Goal: Task Accomplishment & Management: Use online tool/utility

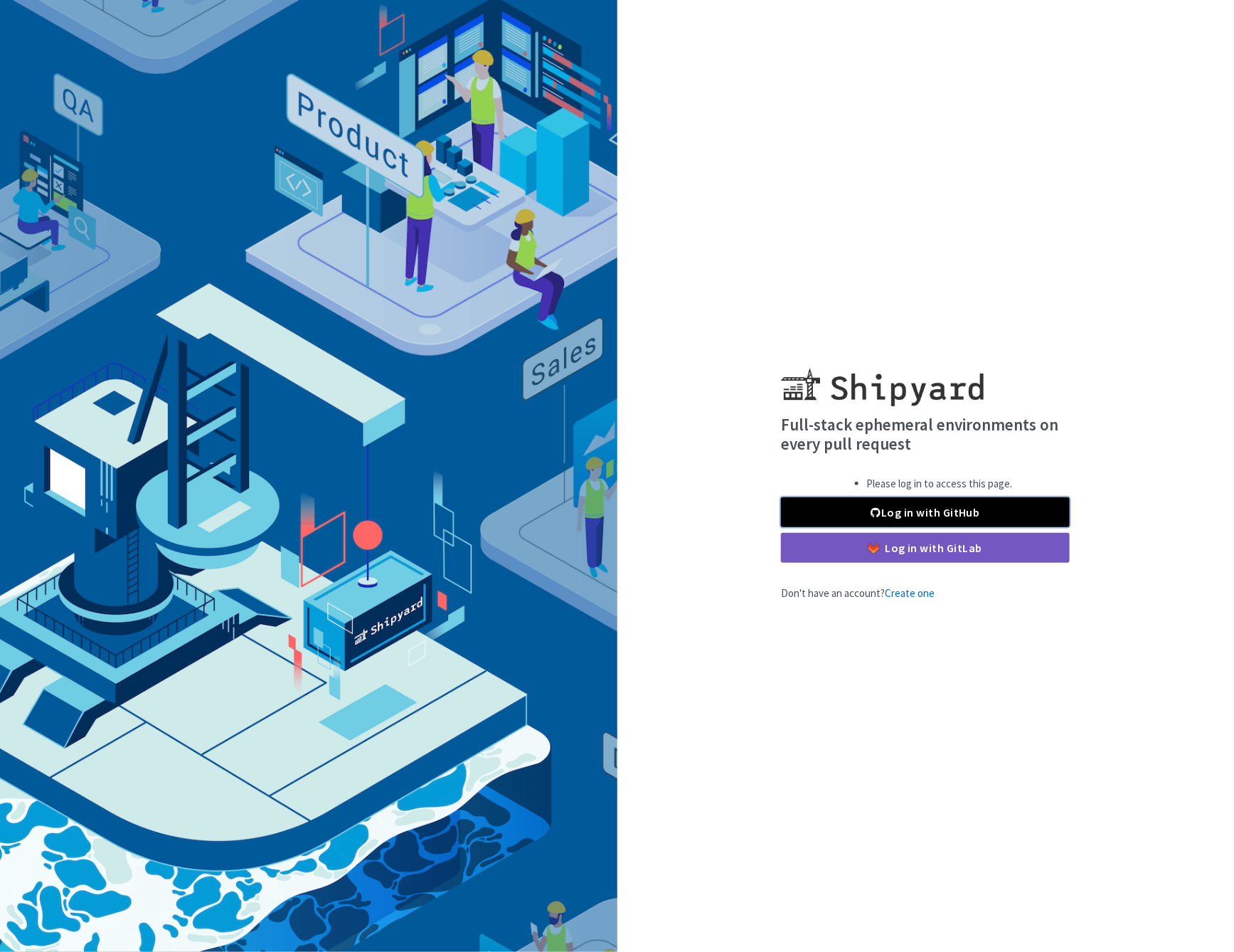
click at [924, 512] on link "Log in with GitHub" at bounding box center [926, 512] width 289 height 30
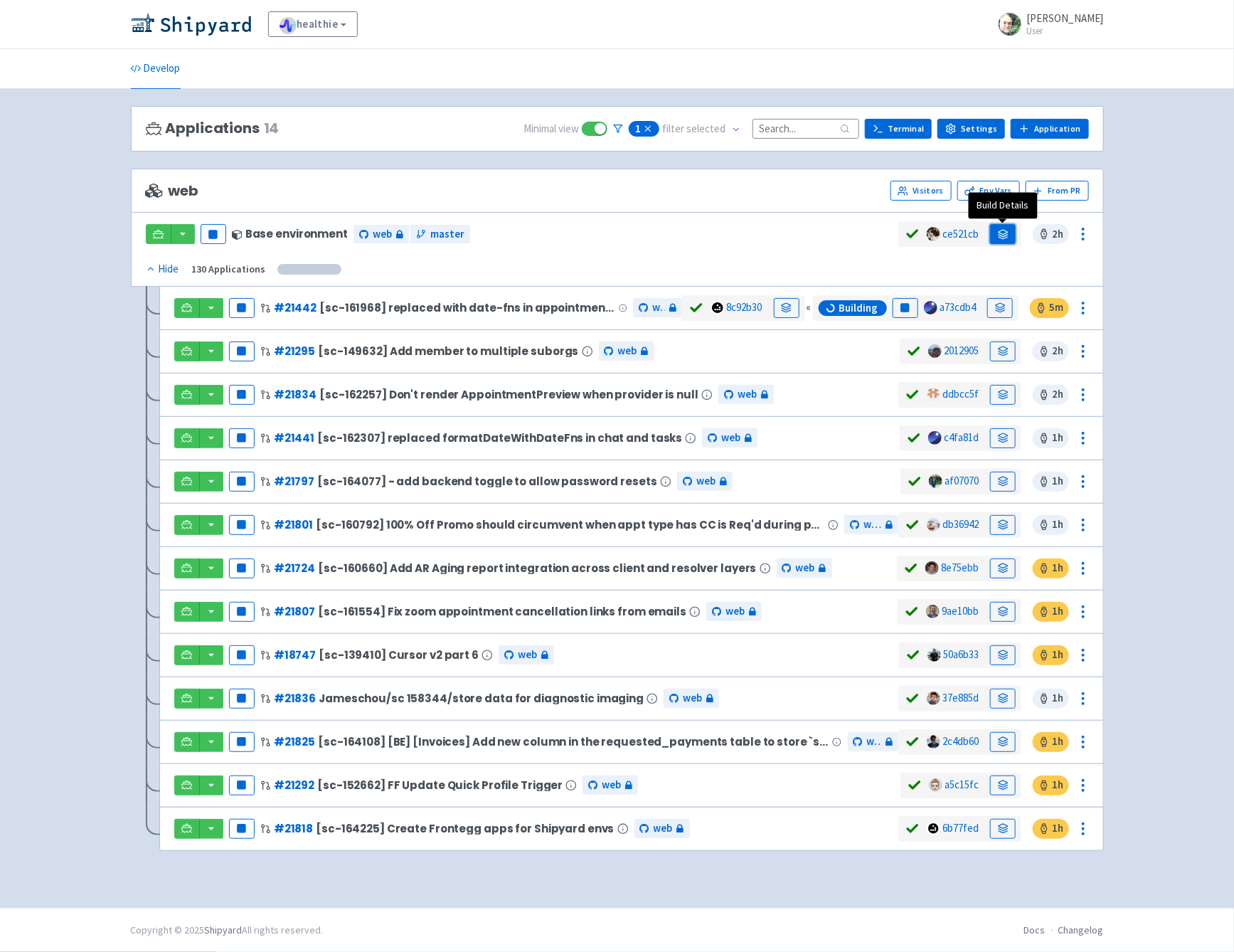
click at [1001, 233] on icon at bounding box center [1003, 233] width 10 height 10
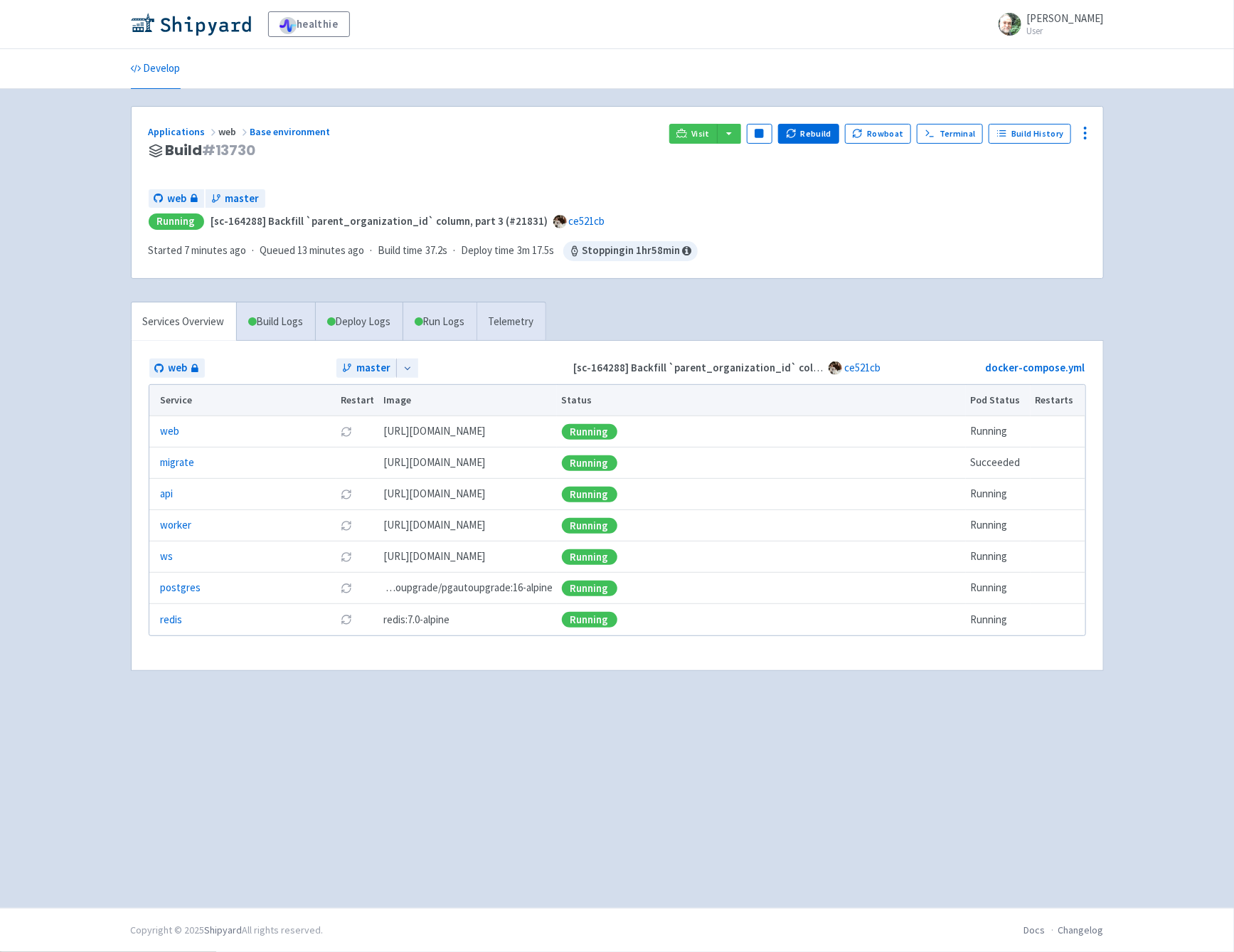
click at [893, 198] on div "web master" at bounding box center [617, 198] width 938 height 19
click at [289, 317] on link "Build Logs" at bounding box center [276, 322] width 79 height 39
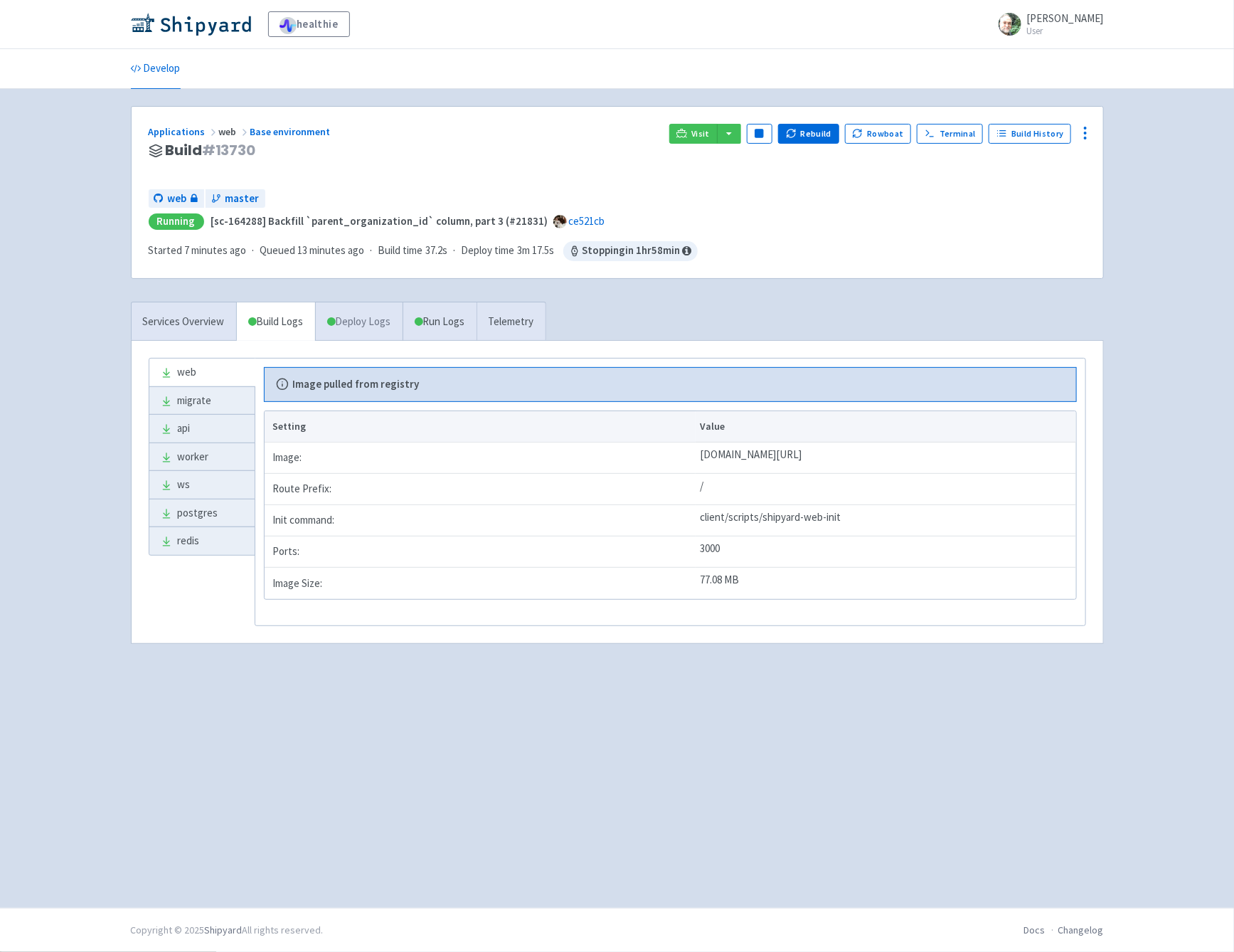
click at [358, 319] on link "Deploy Logs" at bounding box center [359, 322] width 87 height 39
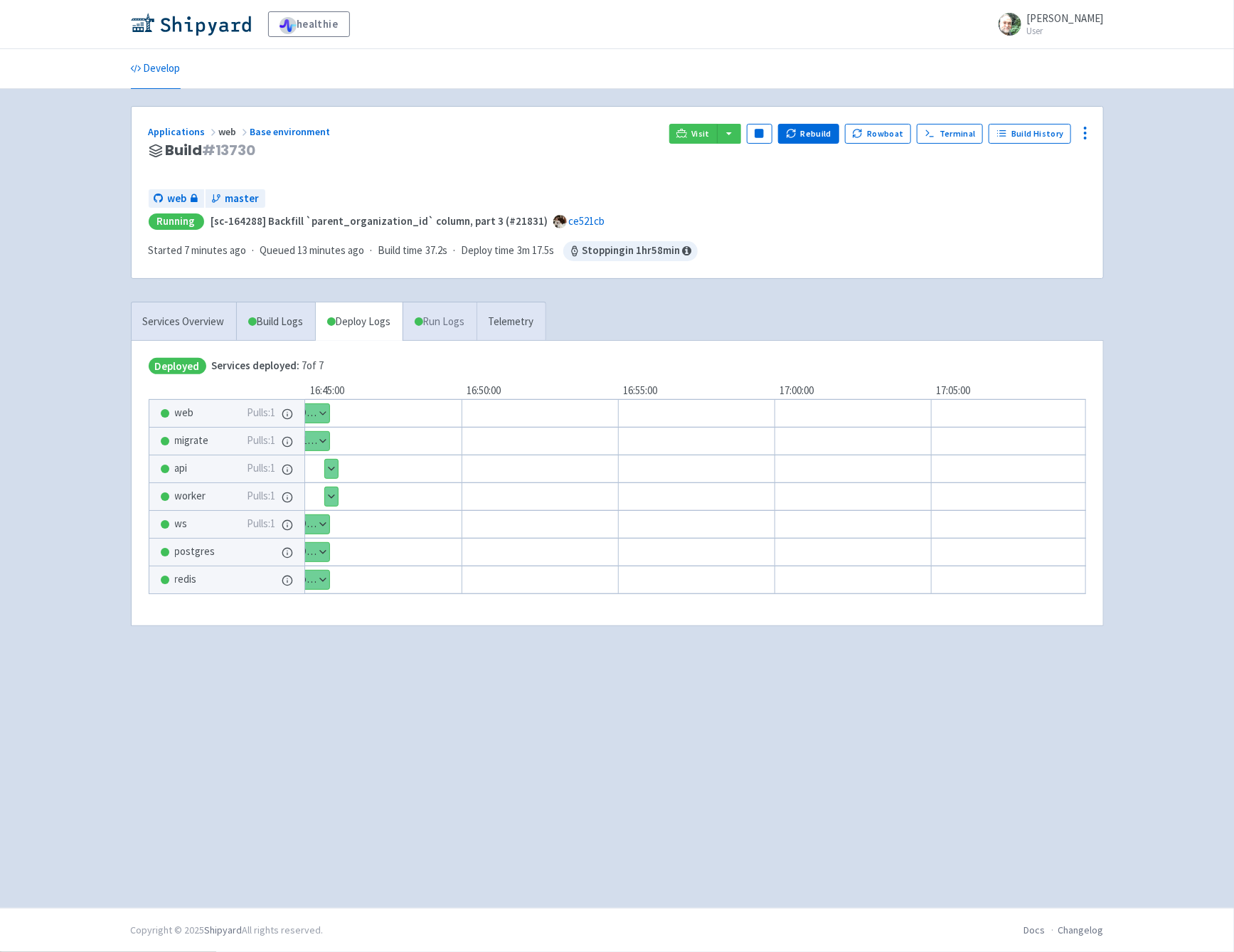
click at [453, 321] on link "Run Logs" at bounding box center [439, 322] width 74 height 39
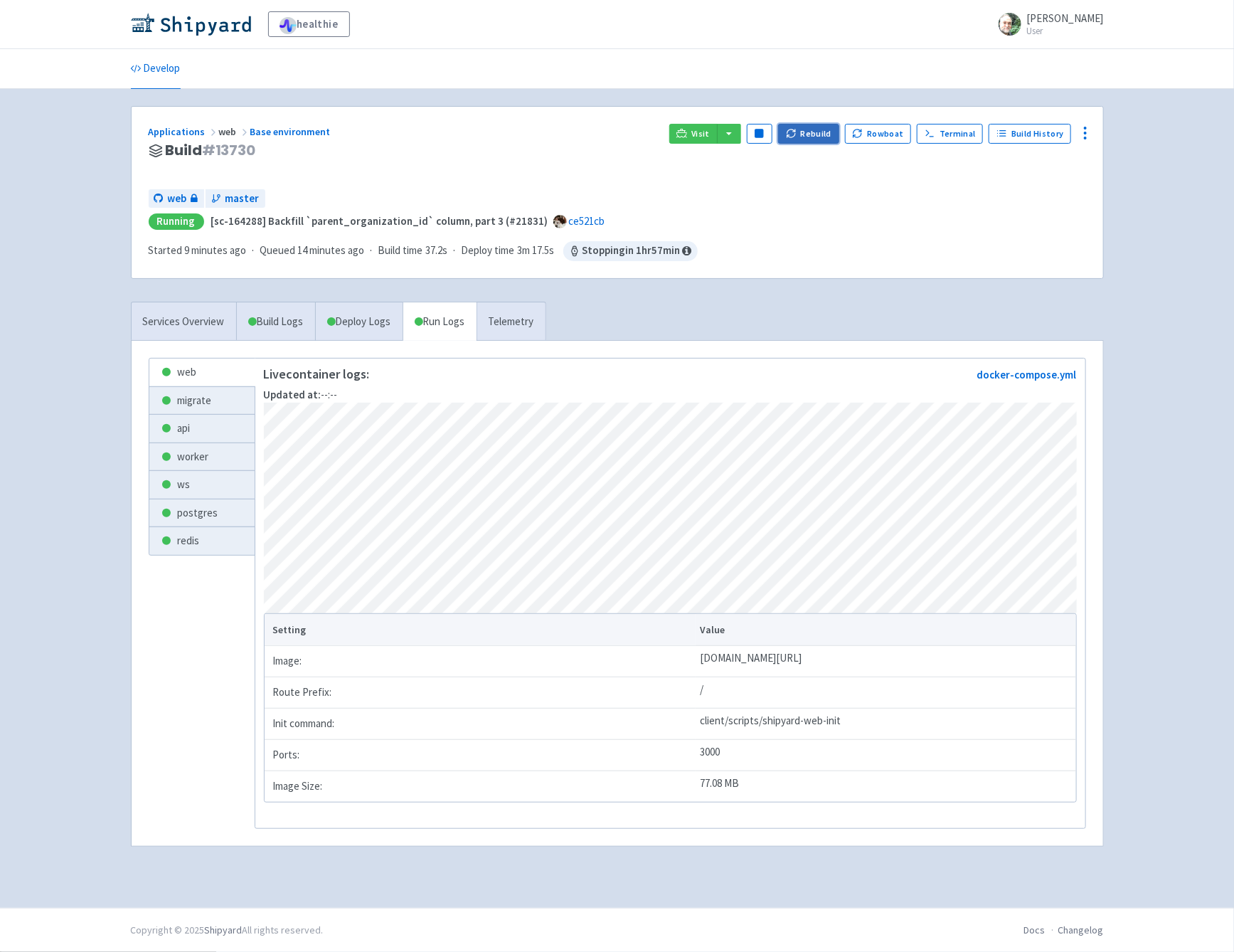
click at [804, 133] on button "Rebuild" at bounding box center [808, 133] width 61 height 20
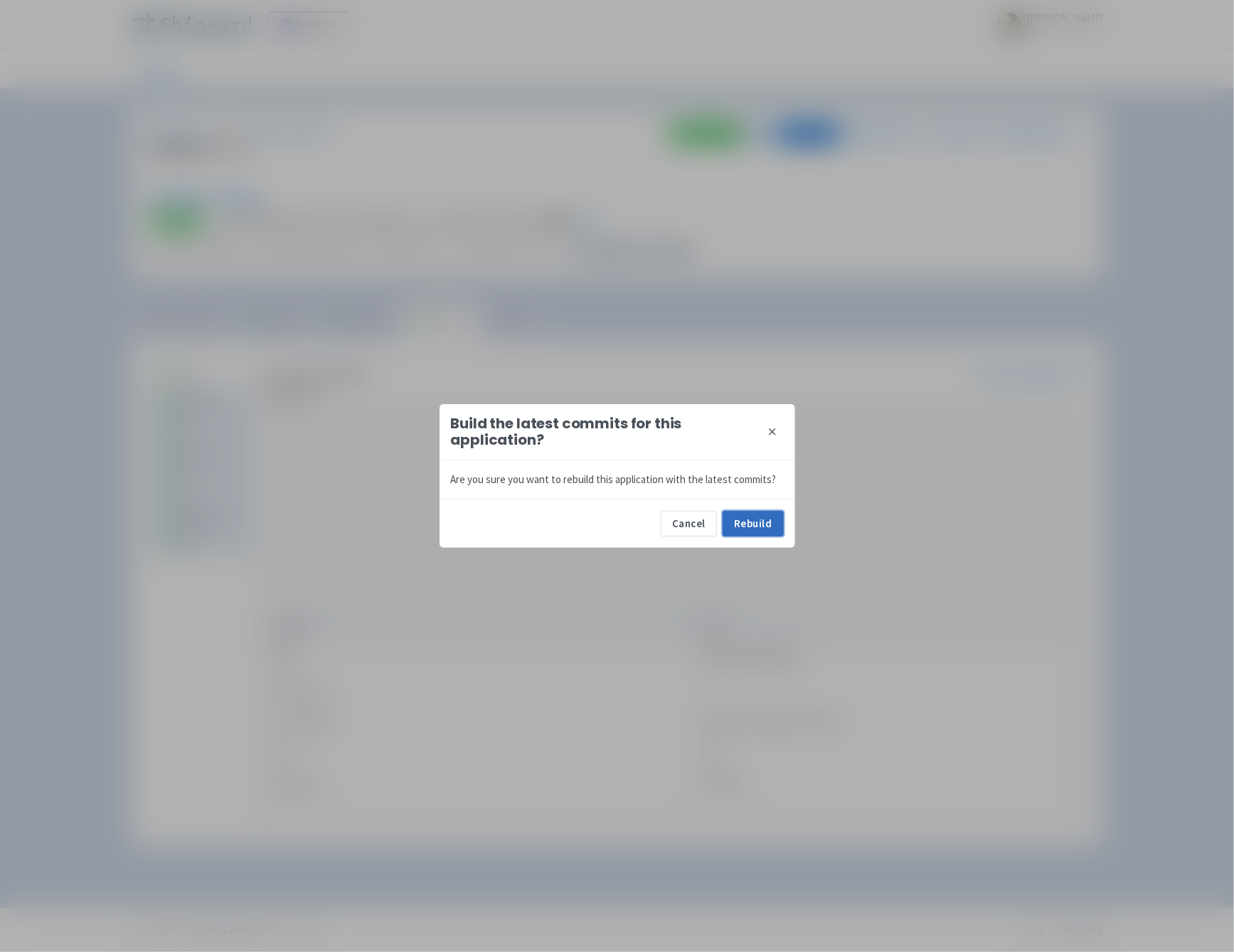
click at [749, 519] on button "Rebuild" at bounding box center [753, 523] width 61 height 25
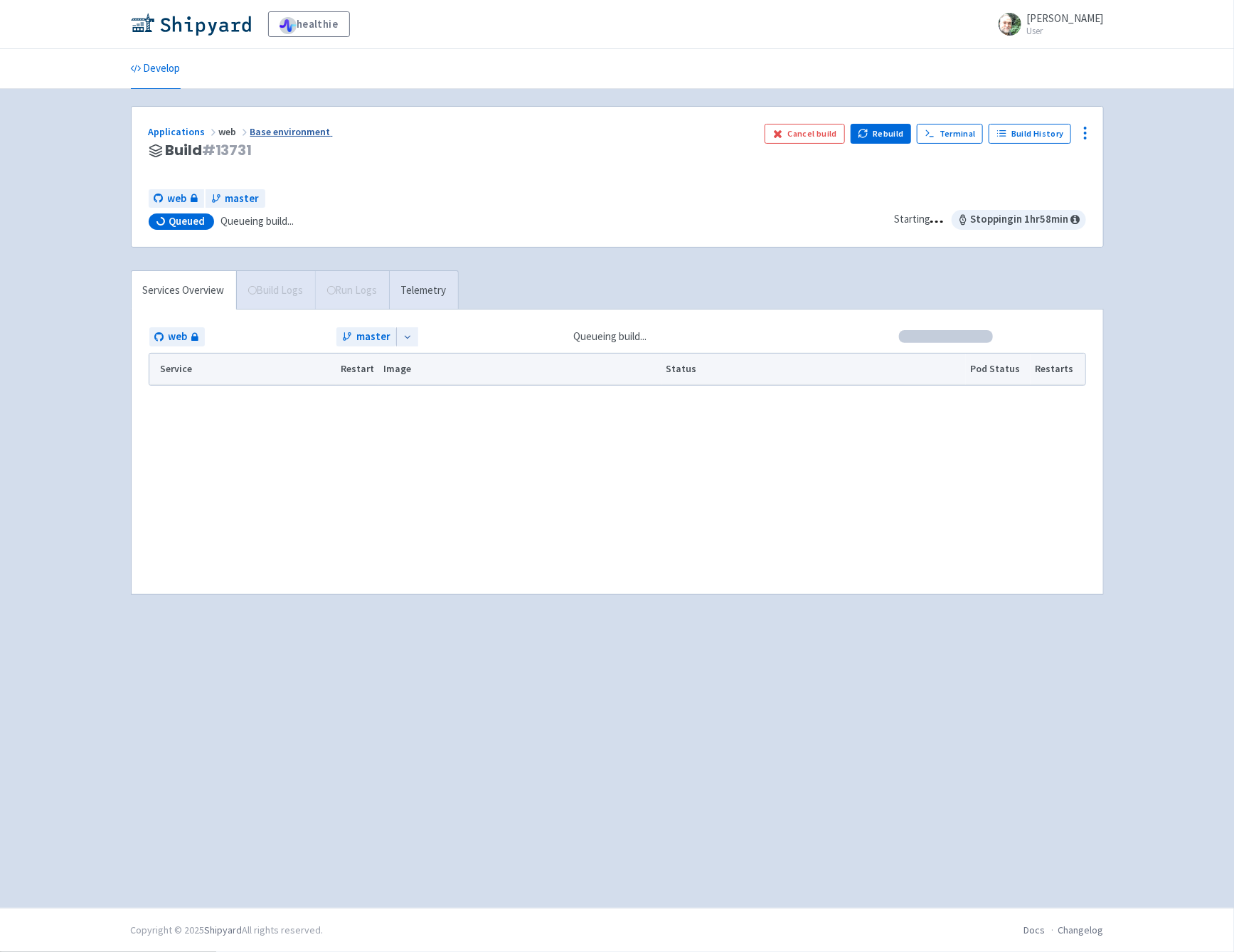
click at [286, 128] on link "Base environment" at bounding box center [291, 132] width 83 height 13
